Goal: Check status: Check status

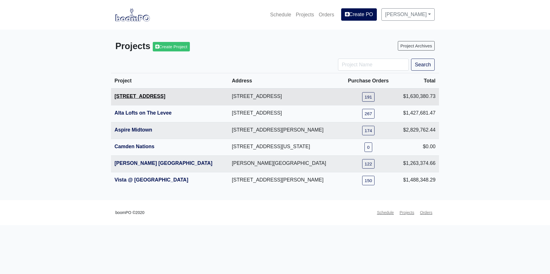
click at [130, 97] on link "[STREET_ADDRESS]" at bounding box center [139, 96] width 51 height 6
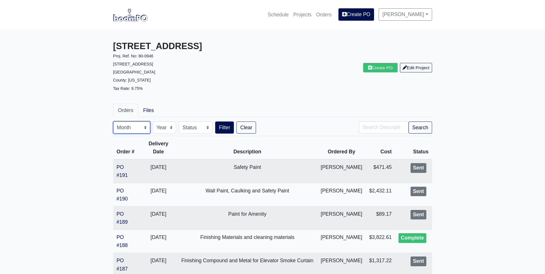
click at [145, 128] on select "Month January February March April May June July August September October Novem…" at bounding box center [131, 128] width 37 height 12
select select "8"
click at [113, 122] on select "Month January February March April May June July August September October Novem…" at bounding box center [131, 128] width 37 height 12
click at [224, 127] on button "Filter" at bounding box center [224, 128] width 19 height 12
select select "8"
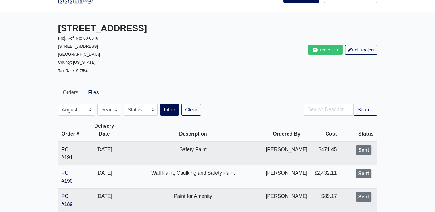
scroll to position [75, 0]
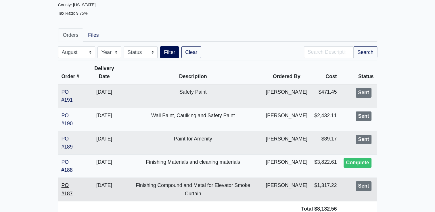
click at [69, 183] on link "PO #187" at bounding box center [67, 190] width 11 height 14
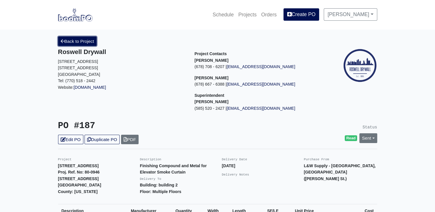
click at [82, 38] on link "Back to Project" at bounding box center [77, 41] width 39 height 9
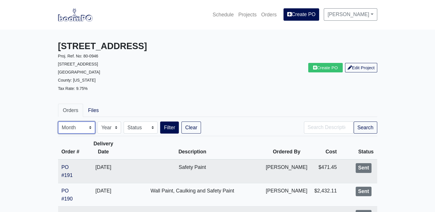
click at [91, 127] on select "Month January February March April May June July August September October Novem…" at bounding box center [76, 128] width 37 height 12
select select "8"
click at [58, 122] on select "Month January February March April May June July August September October Novem…" at bounding box center [76, 128] width 37 height 12
click at [172, 128] on button "Filter" at bounding box center [169, 128] width 19 height 12
select select "8"
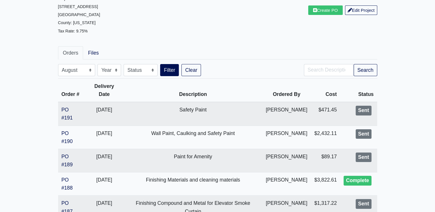
scroll to position [79, 0]
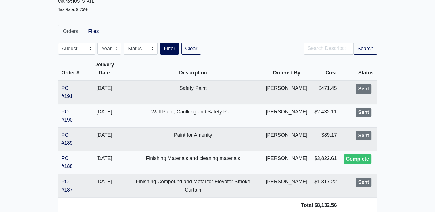
click at [248, 24] on div "Orders Files Month January February March April May June July August September …" at bounding box center [218, 121] width 328 height 202
